Goal: Complete application form

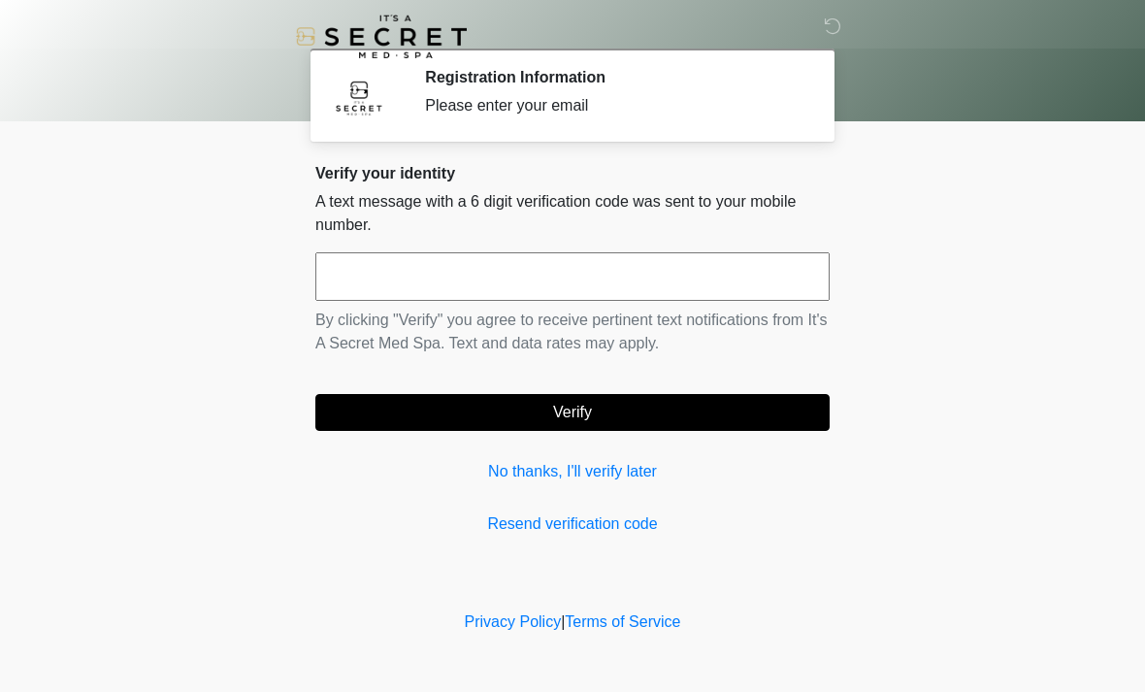
click at [413, 270] on input "text" at bounding box center [572, 276] width 514 height 49
type input "******"
click at [662, 407] on button "Verify" at bounding box center [572, 412] width 514 height 37
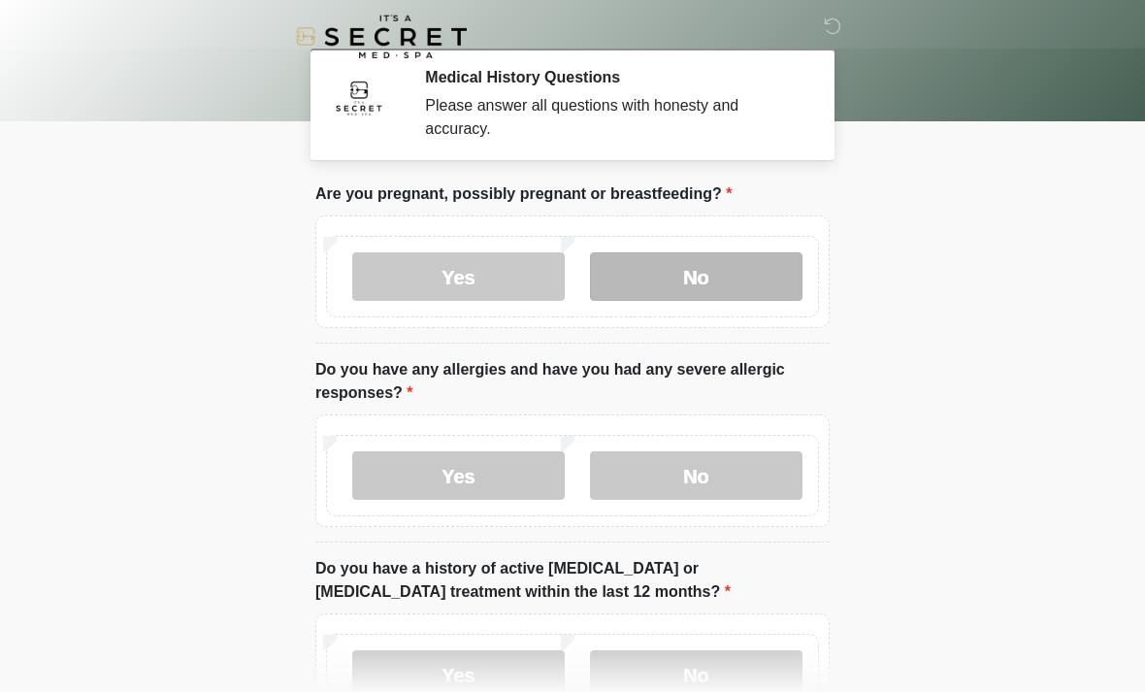
click at [730, 263] on label "No" at bounding box center [696, 276] width 212 height 49
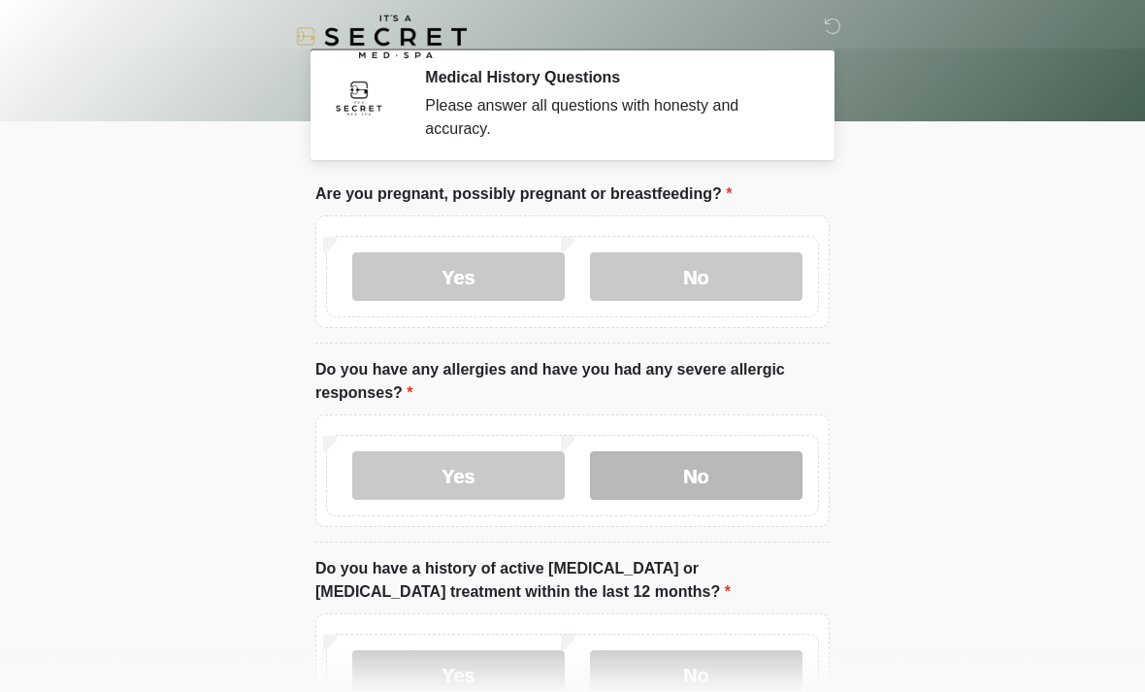
click at [719, 476] on label "No" at bounding box center [696, 475] width 212 height 49
click at [699, 635] on div "Yes No" at bounding box center [572, 673] width 493 height 81
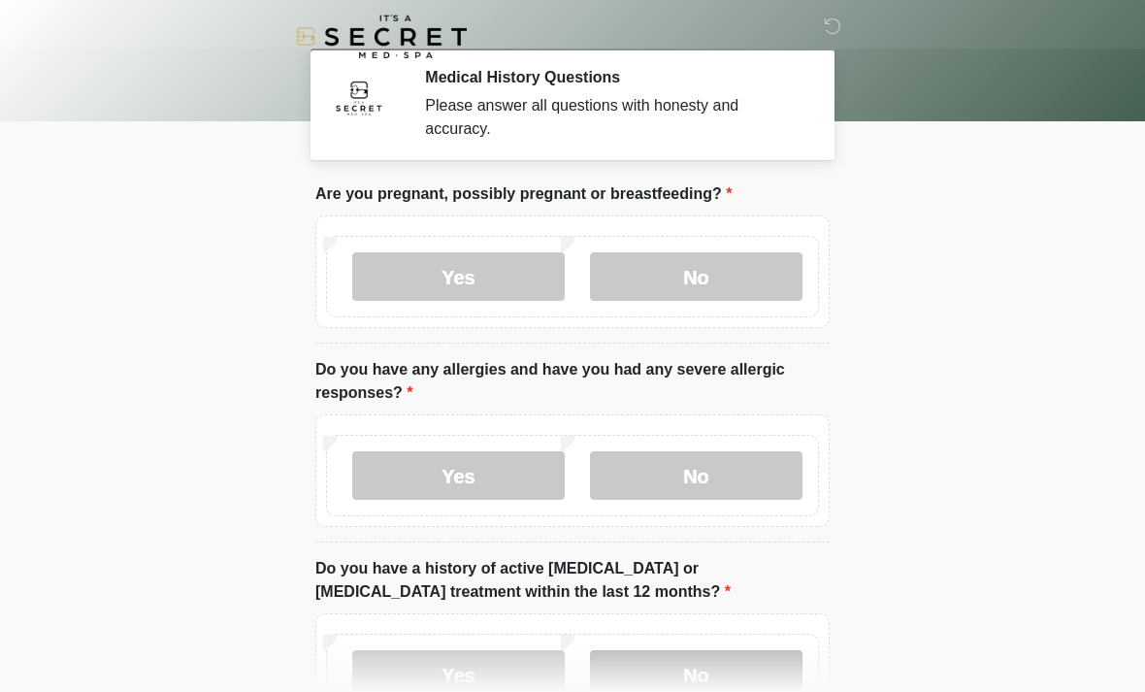
click at [767, 652] on label "No" at bounding box center [696, 674] width 212 height 49
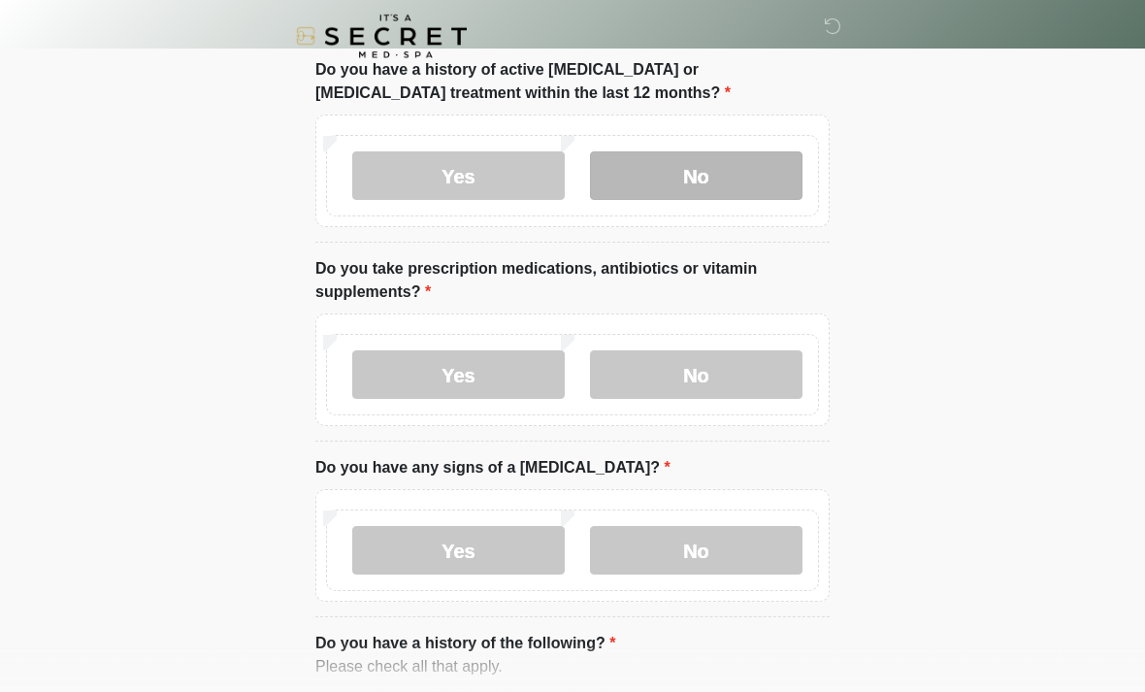
scroll to position [499, 0]
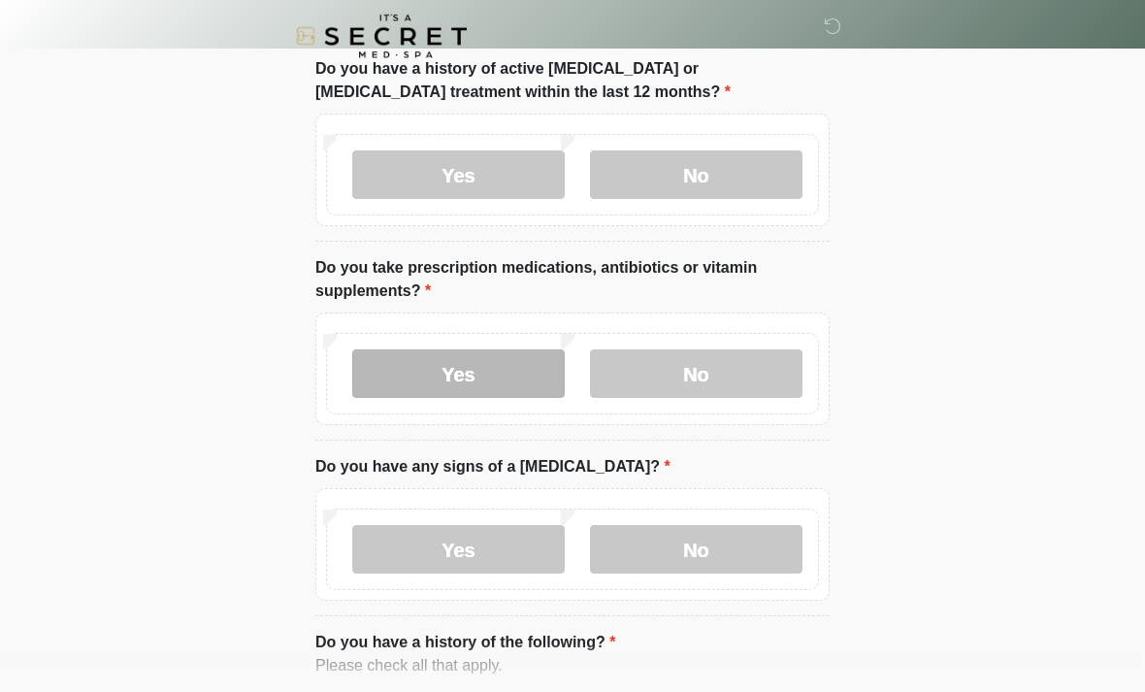
click at [512, 360] on label "Yes" at bounding box center [458, 374] width 212 height 49
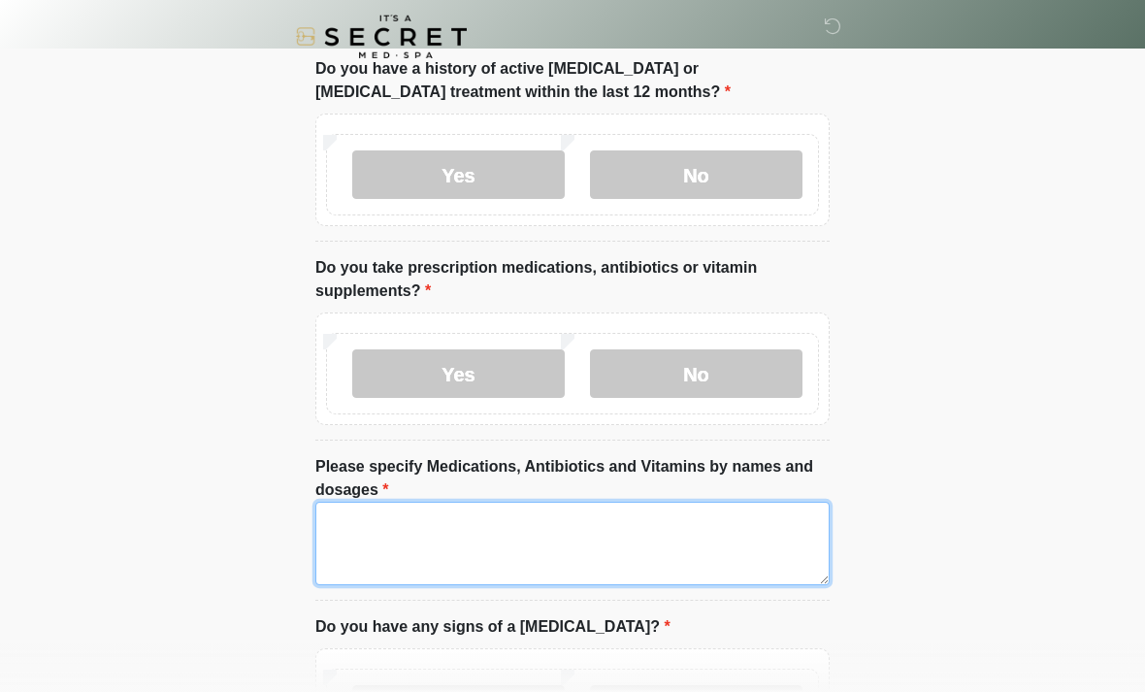
click at [357, 534] on textarea "Please specify Medications, Antibiotics and Vitamins by names and dosages" at bounding box center [572, 543] width 514 height 83
click at [577, 577] on textarea "**********" at bounding box center [572, 543] width 514 height 83
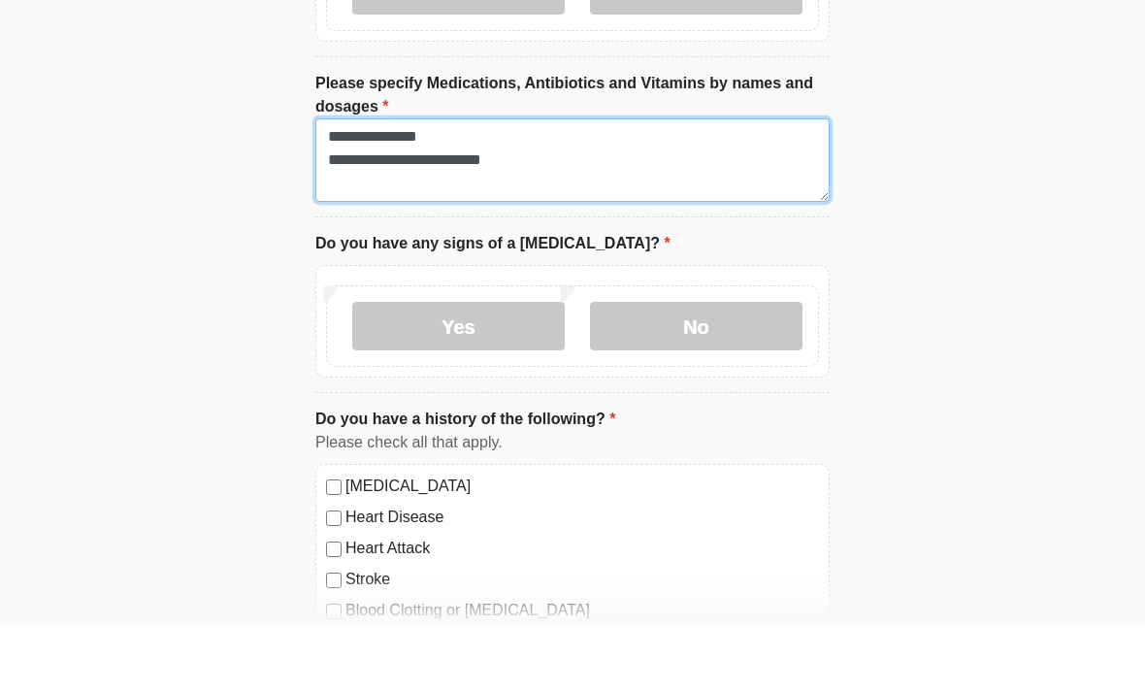
scroll to position [829, 0]
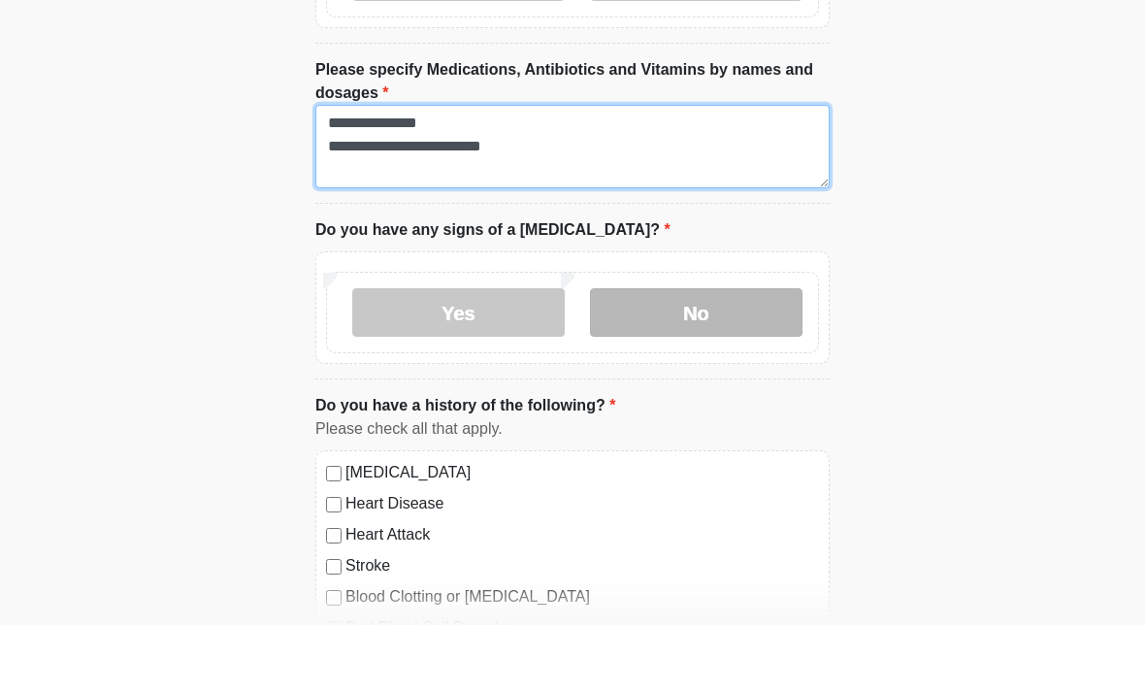
type textarea "**********"
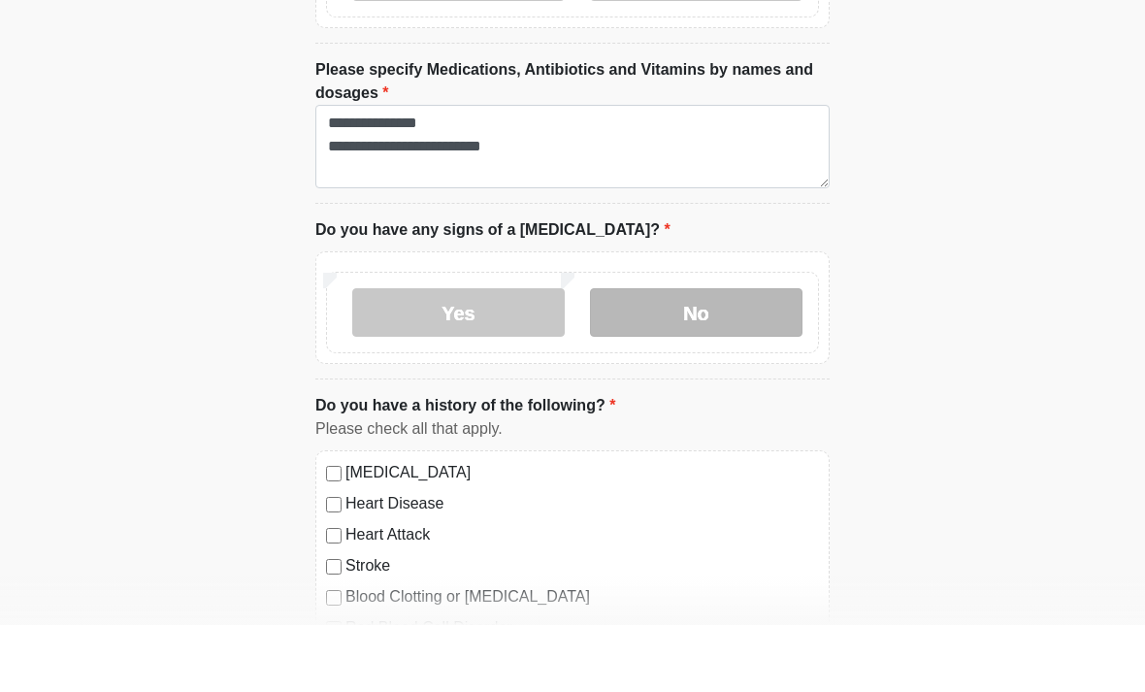
click at [702, 355] on label "No" at bounding box center [696, 379] width 212 height 49
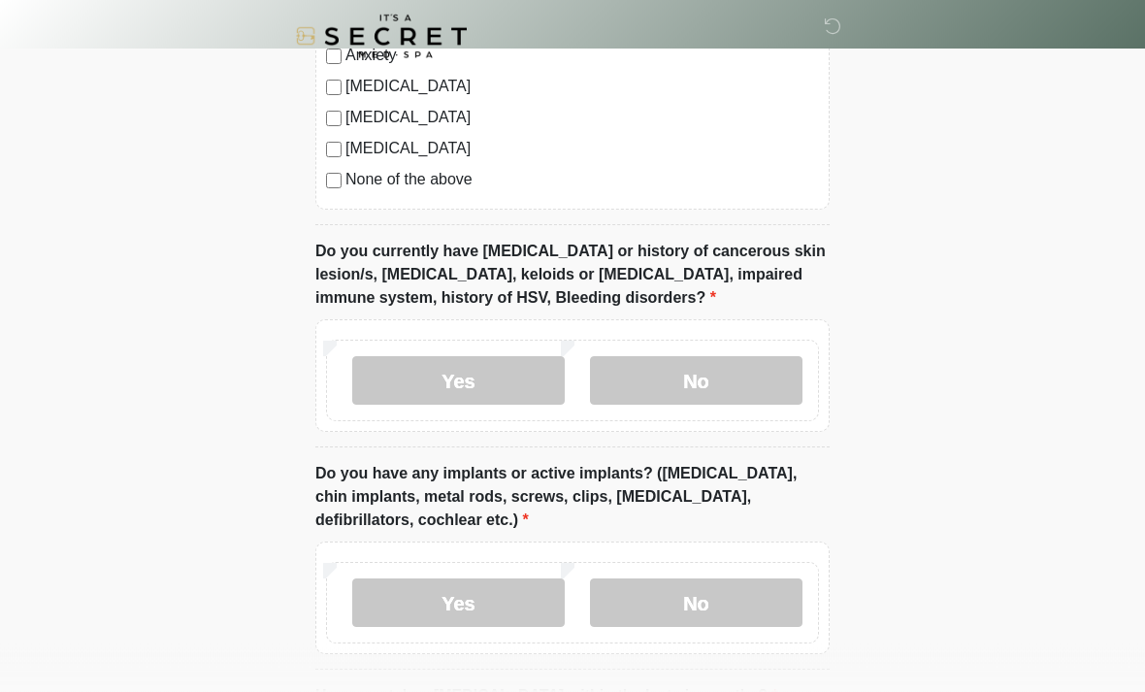
scroll to position [1531, 0]
click at [687, 593] on label "No" at bounding box center [696, 602] width 212 height 49
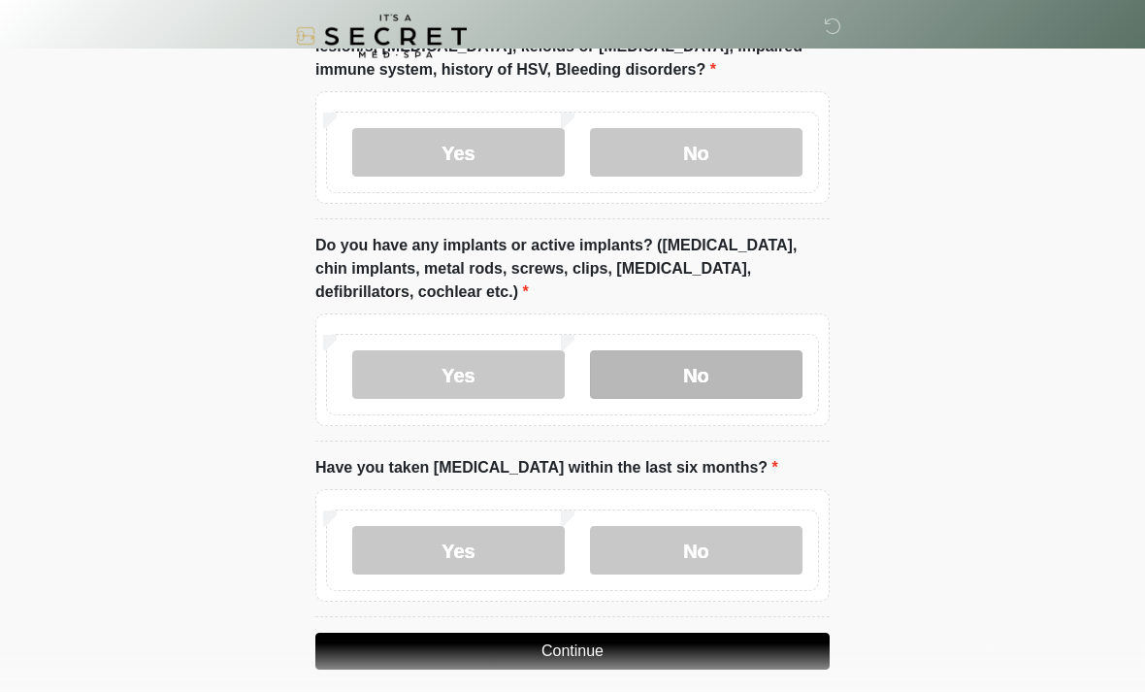
scroll to position [1774, 0]
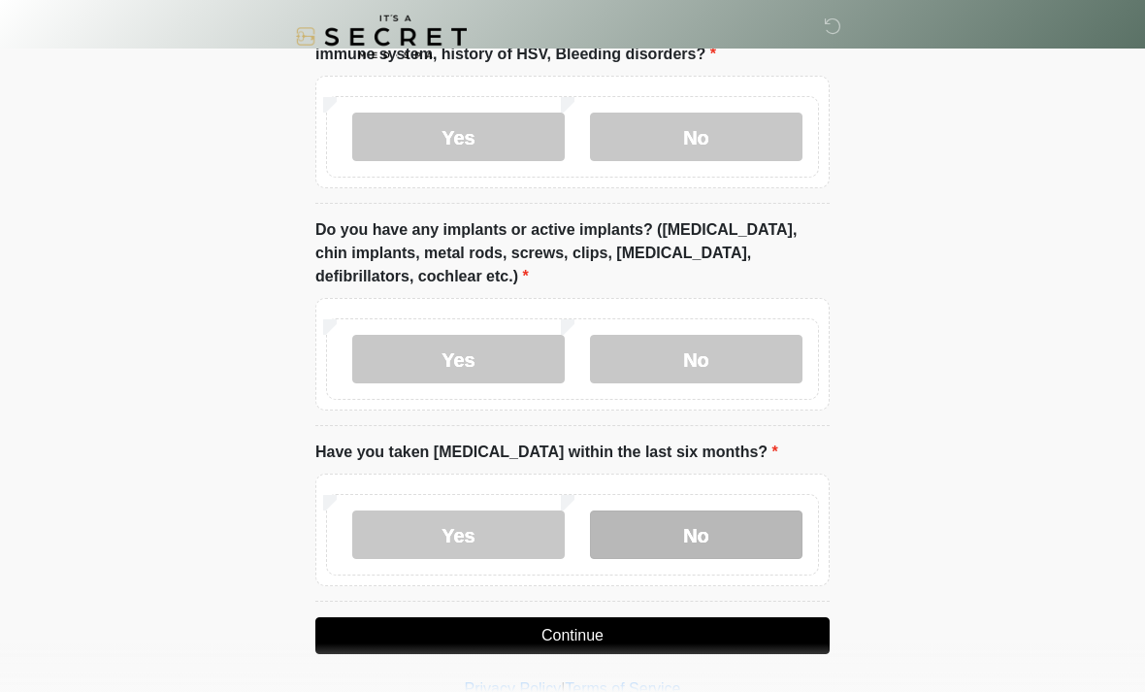
click at [710, 522] on label "No" at bounding box center [696, 534] width 212 height 49
click at [569, 638] on button "Continue" at bounding box center [572, 635] width 514 height 37
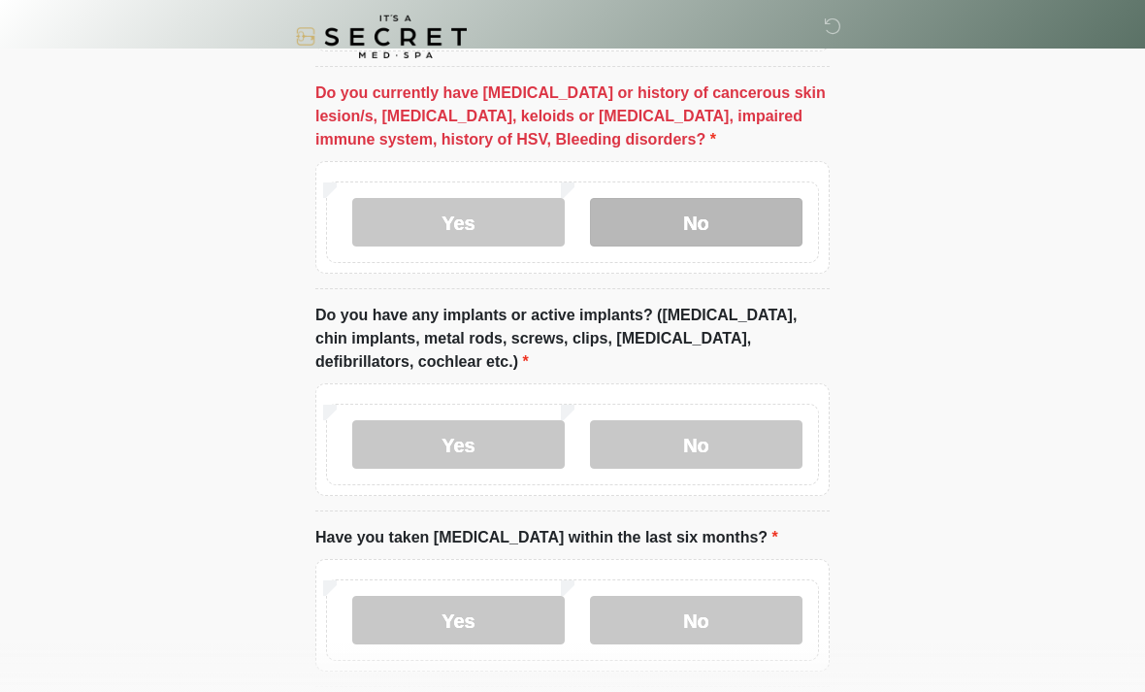
click at [716, 220] on label "No" at bounding box center [696, 222] width 212 height 49
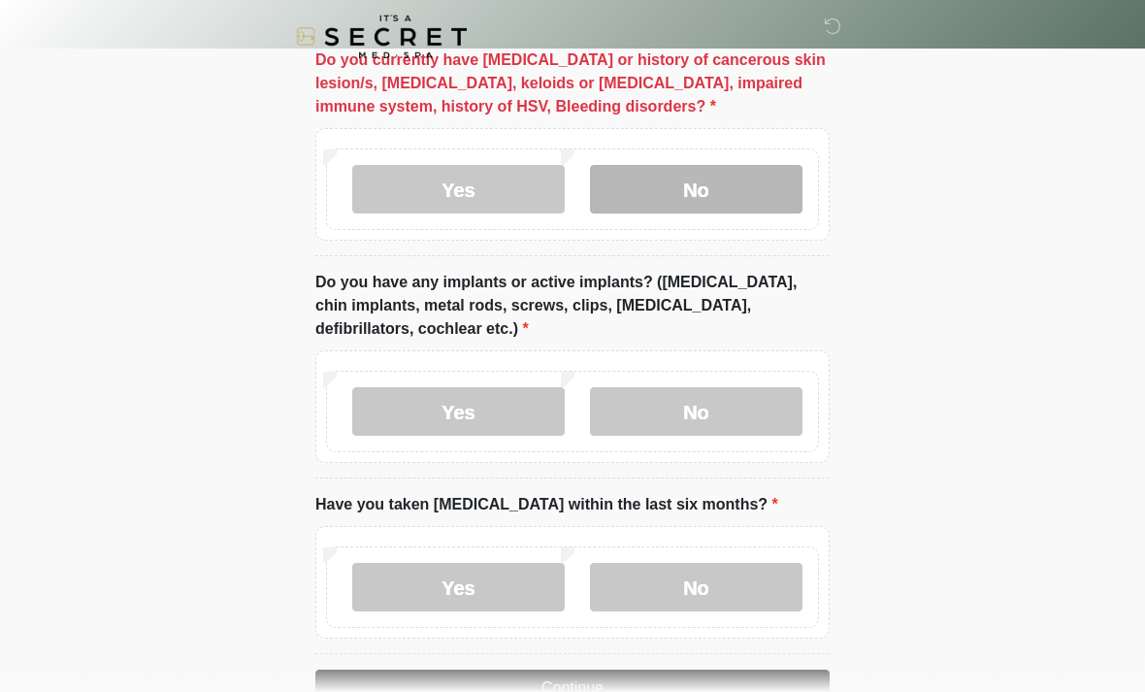
scroll to position [1774, 0]
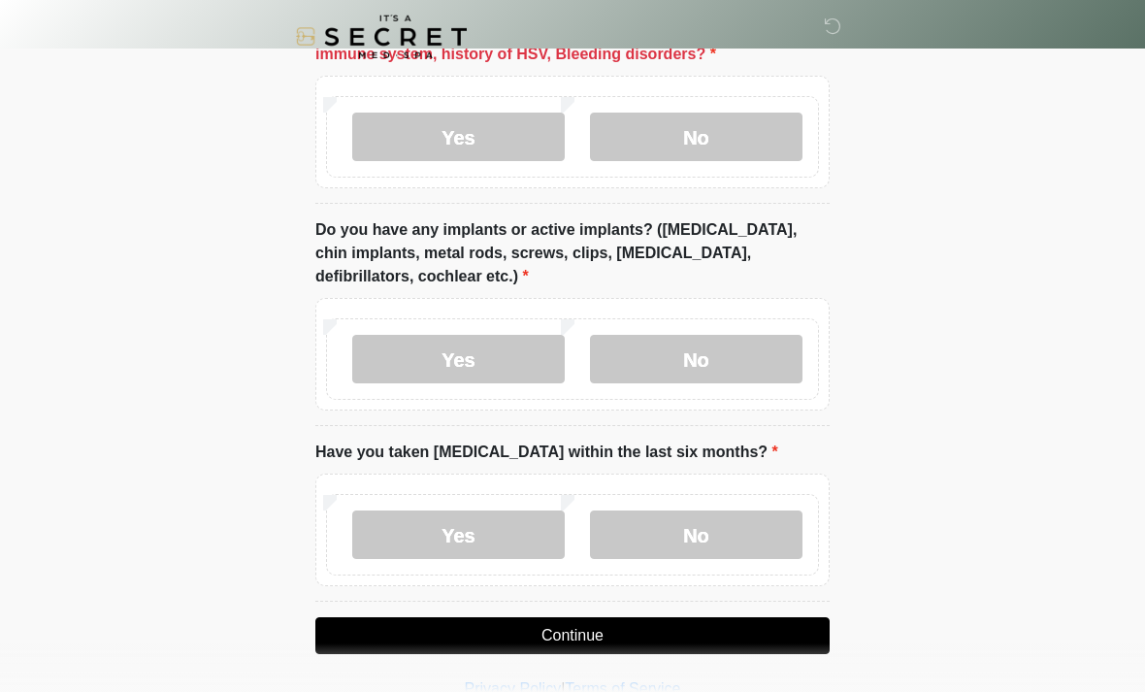
click at [616, 648] on button "Continue" at bounding box center [572, 635] width 514 height 37
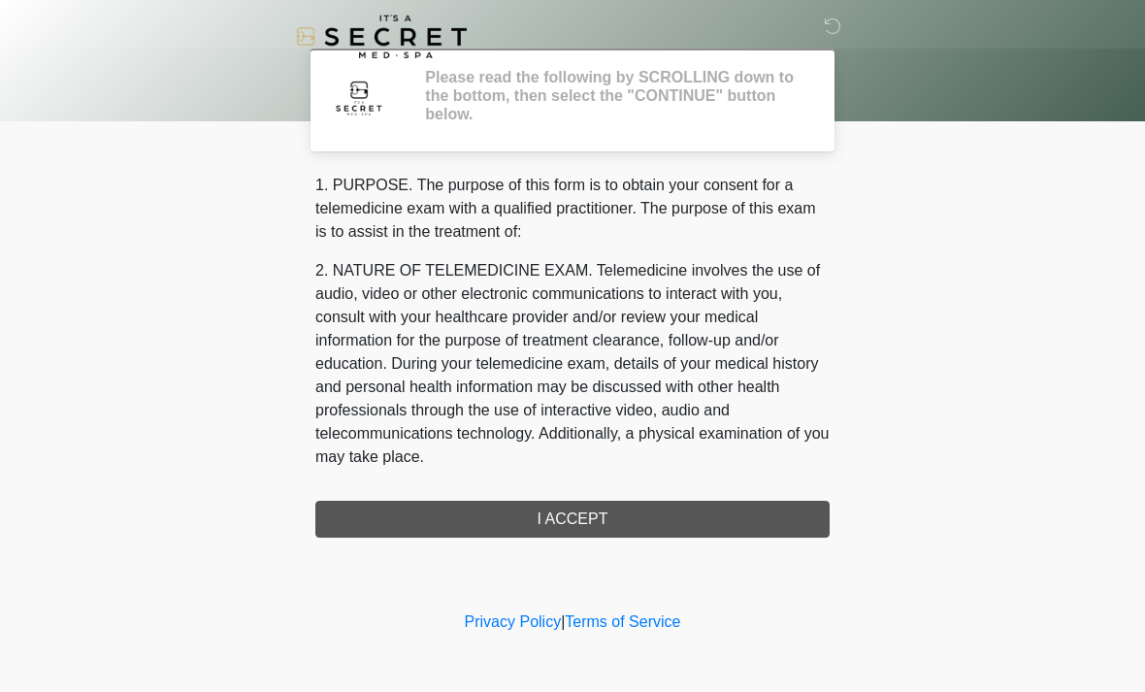
scroll to position [0, 0]
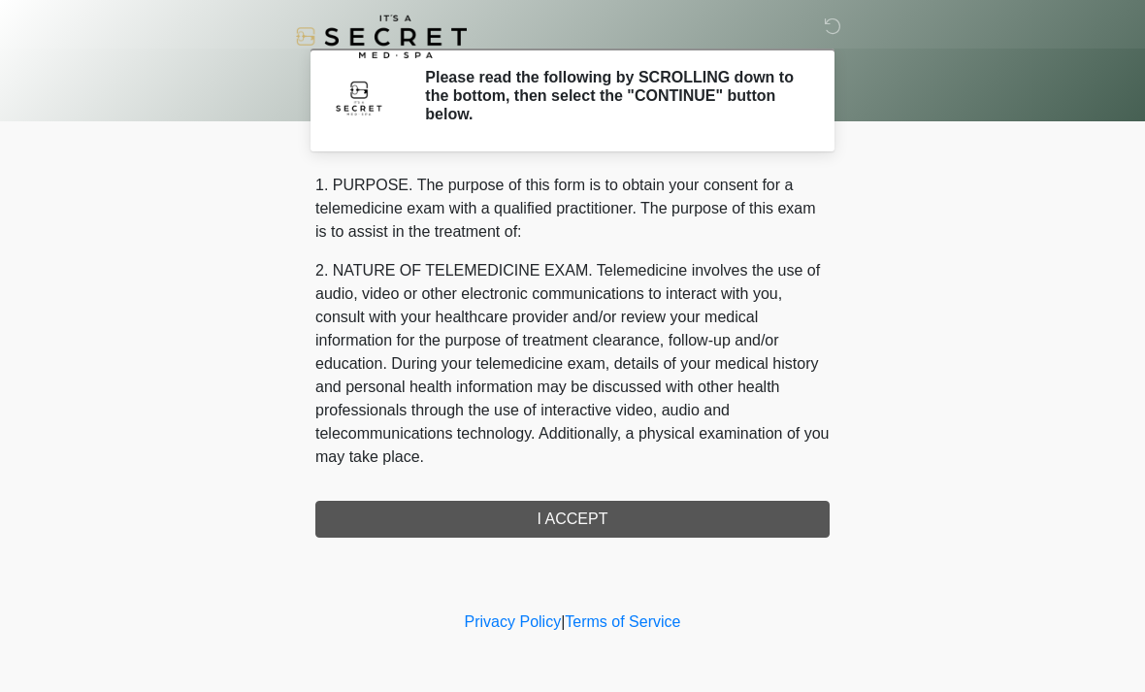
click at [634, 515] on div "1. PURPOSE. The purpose of this form is to obtain your consent for a telemedici…" at bounding box center [572, 356] width 514 height 364
click at [566, 517] on div "1. PURPOSE. The purpose of this form is to obtain your consent for a telemedici…" at bounding box center [572, 356] width 514 height 364
click at [588, 510] on div "1. PURPOSE. The purpose of this form is to obtain your consent for a telemedici…" at bounding box center [572, 356] width 514 height 364
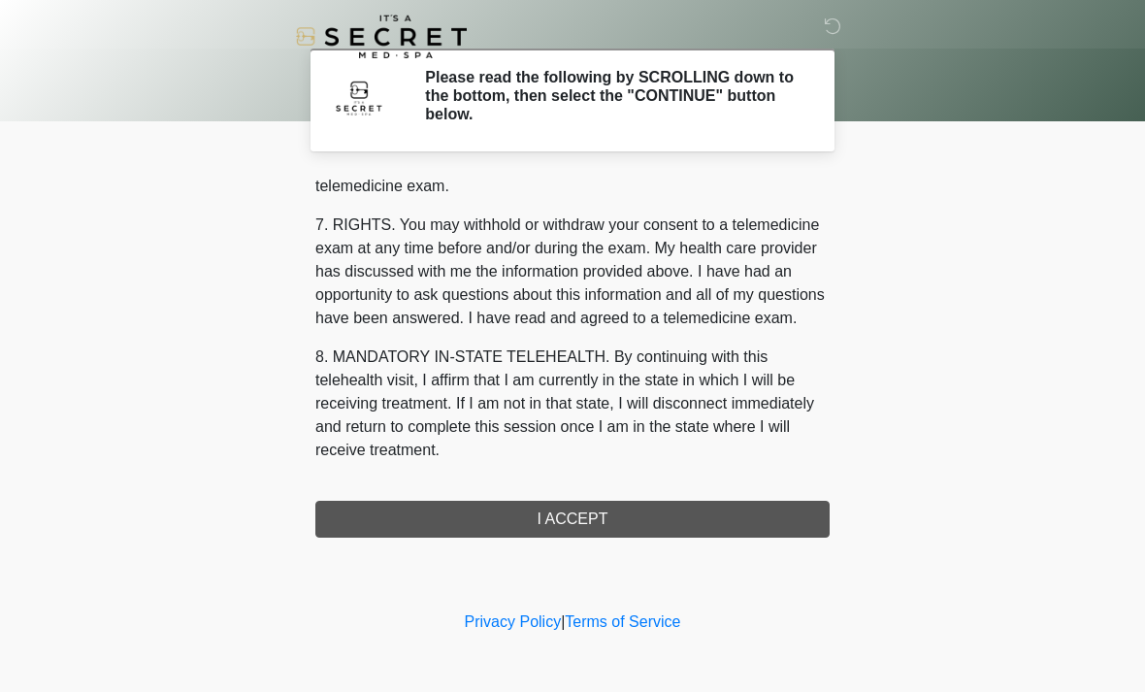
scroll to position [822, 0]
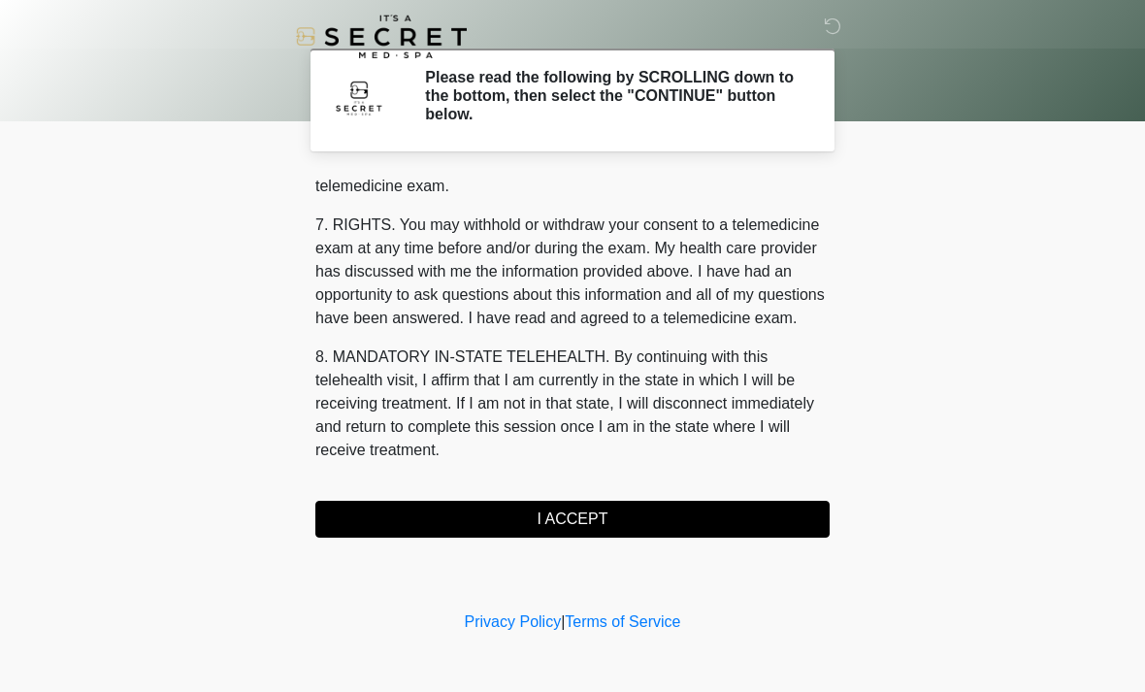
click at [706, 507] on button "I ACCEPT" at bounding box center [572, 519] width 514 height 37
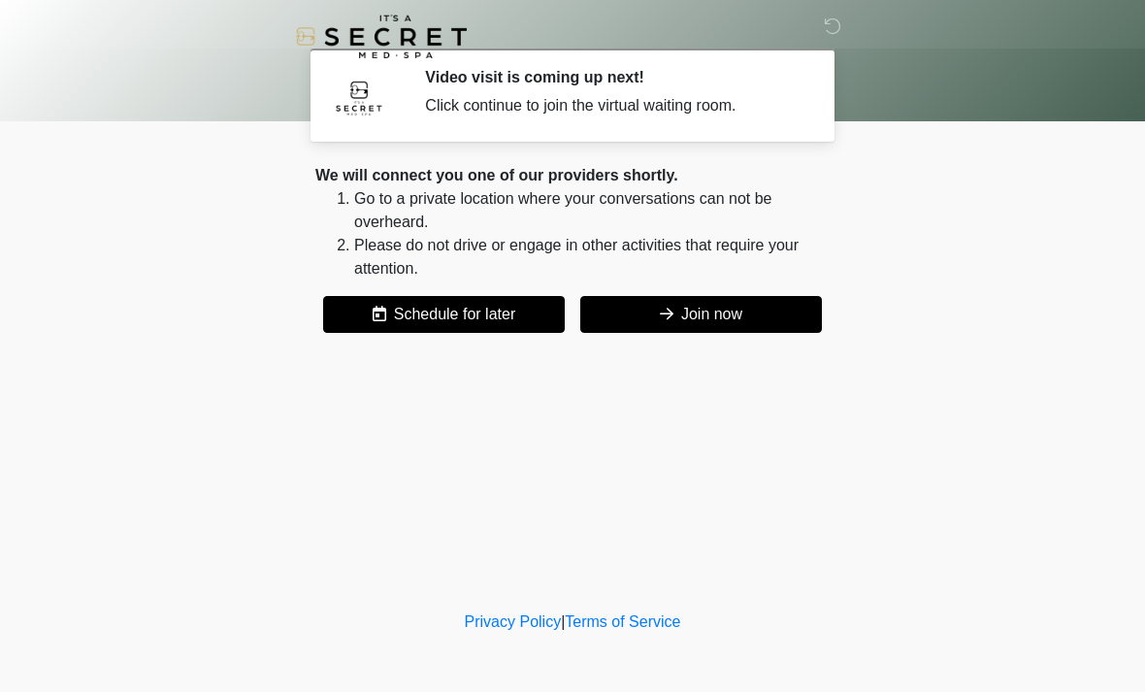
click at [751, 311] on button "Join now" at bounding box center [701, 314] width 242 height 37
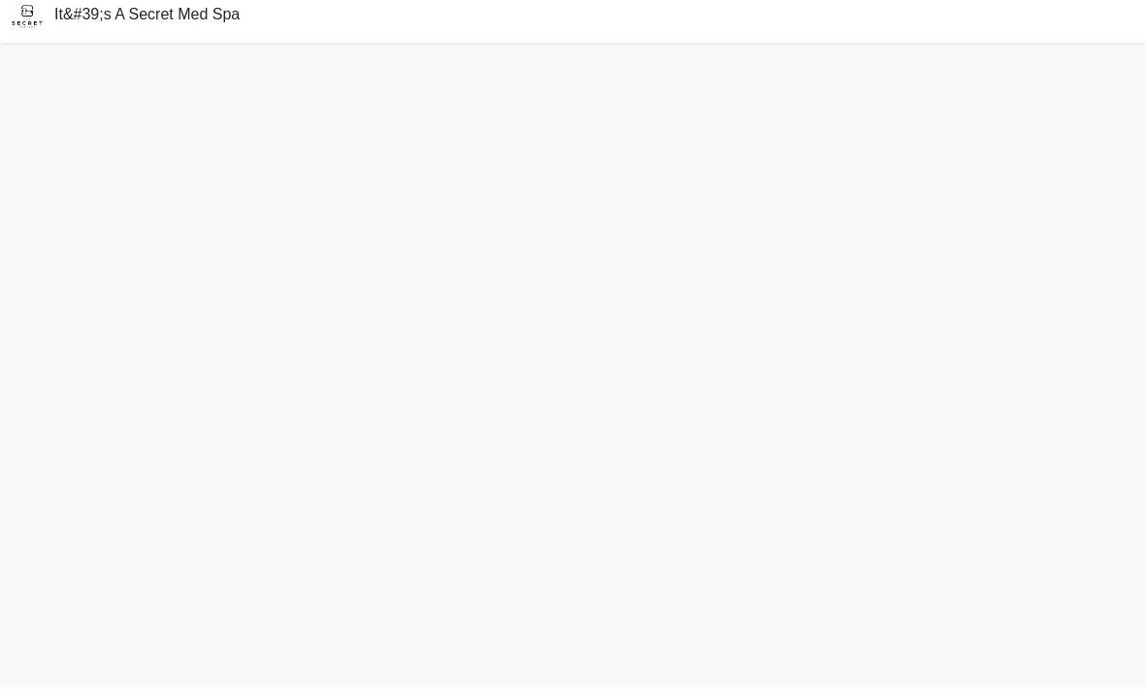
scroll to position [6, 0]
